Goal: Check status: Check status

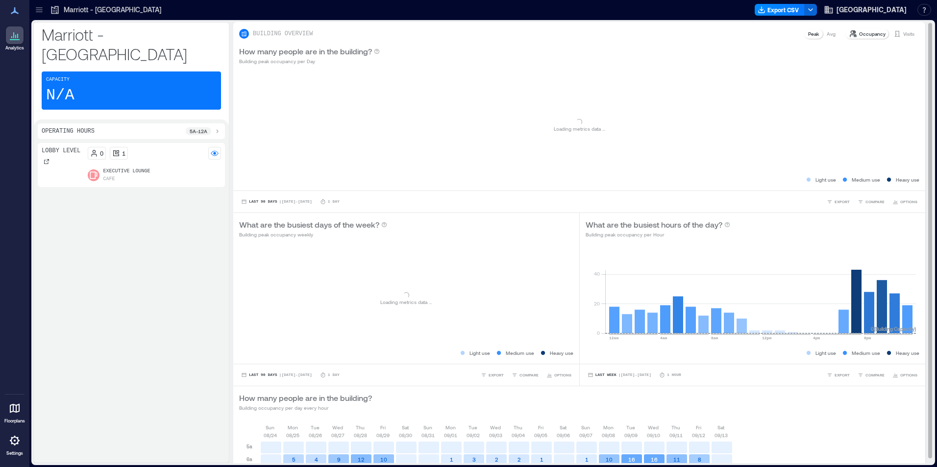
click at [904, 33] on p "Visits" at bounding box center [908, 34] width 11 height 8
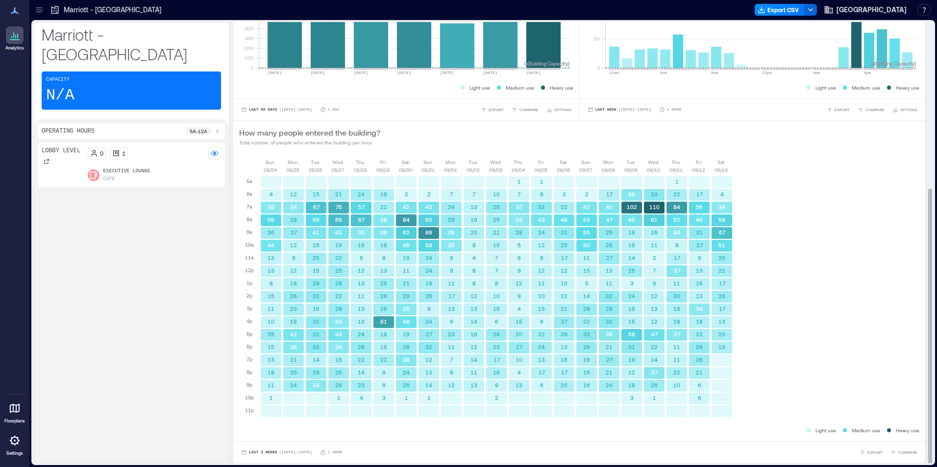
scroll to position [1, 0]
click at [269, 452] on span "Last 3 Weeks" at bounding box center [263, 452] width 28 height 0
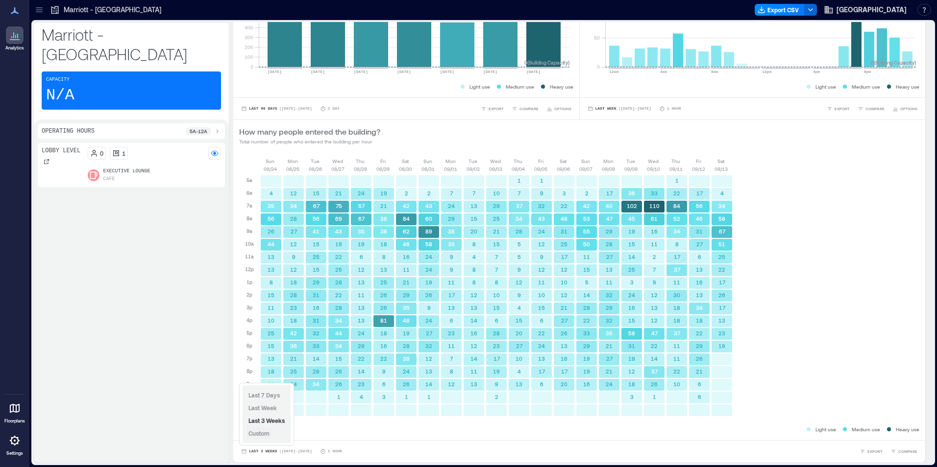
click at [267, 434] on span "Custom" at bounding box center [258, 433] width 21 height 7
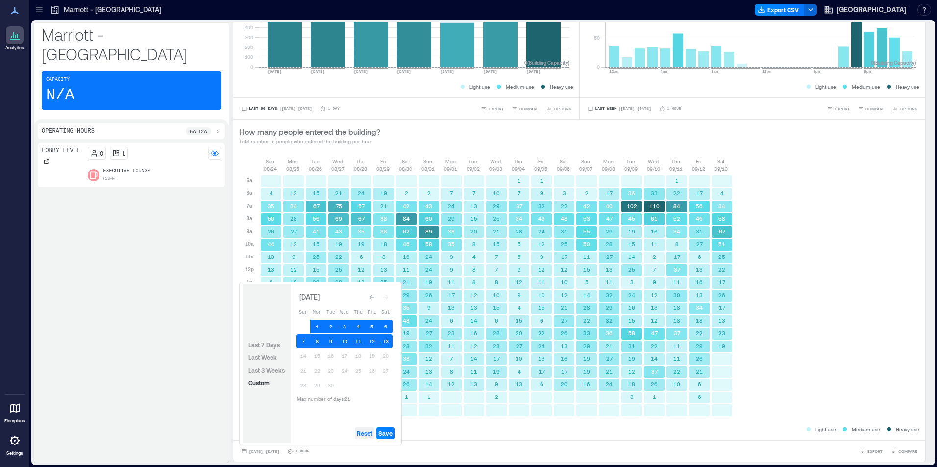
click at [370, 435] on span "Reset" at bounding box center [365, 434] width 16 height 8
click at [373, 358] on button "19" at bounding box center [372, 356] width 14 height 14
click at [361, 358] on button "18" at bounding box center [358, 356] width 14 height 14
click at [346, 357] on button "17" at bounding box center [345, 356] width 14 height 14
click at [387, 434] on span "Save" at bounding box center [385, 434] width 14 height 8
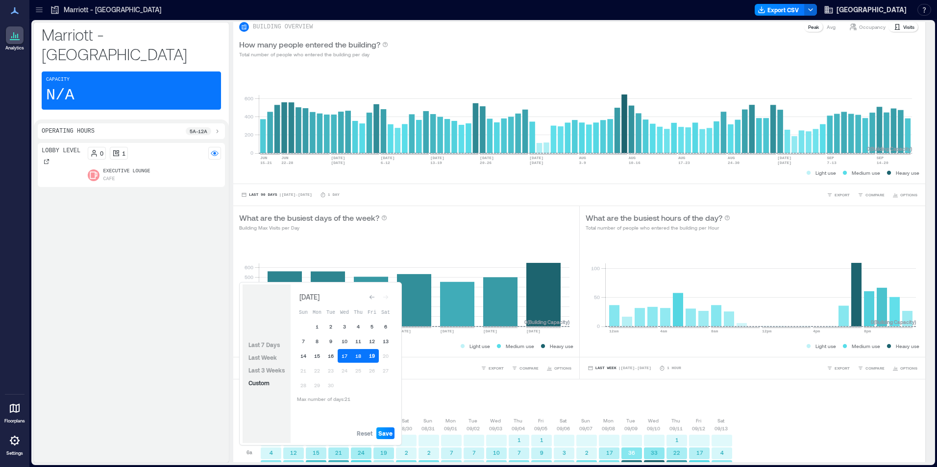
scroll to position [0, 0]
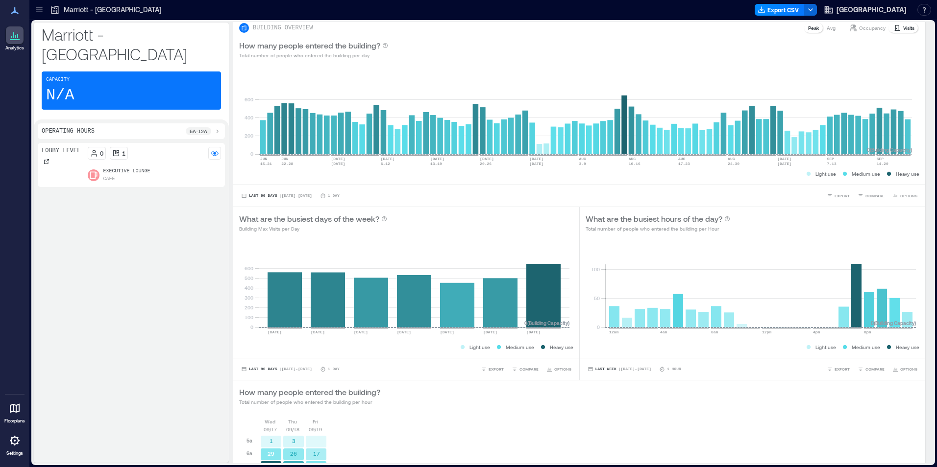
click at [184, 333] on div "Lobby Level 0 1 Executive Lounge Cafe" at bounding box center [131, 301] width 187 height 316
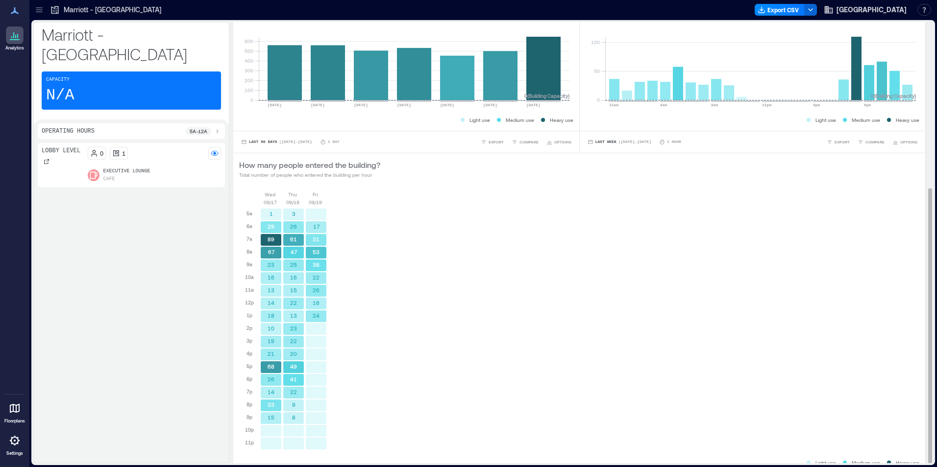
scroll to position [266, 0]
